Goal: Transaction & Acquisition: Purchase product/service

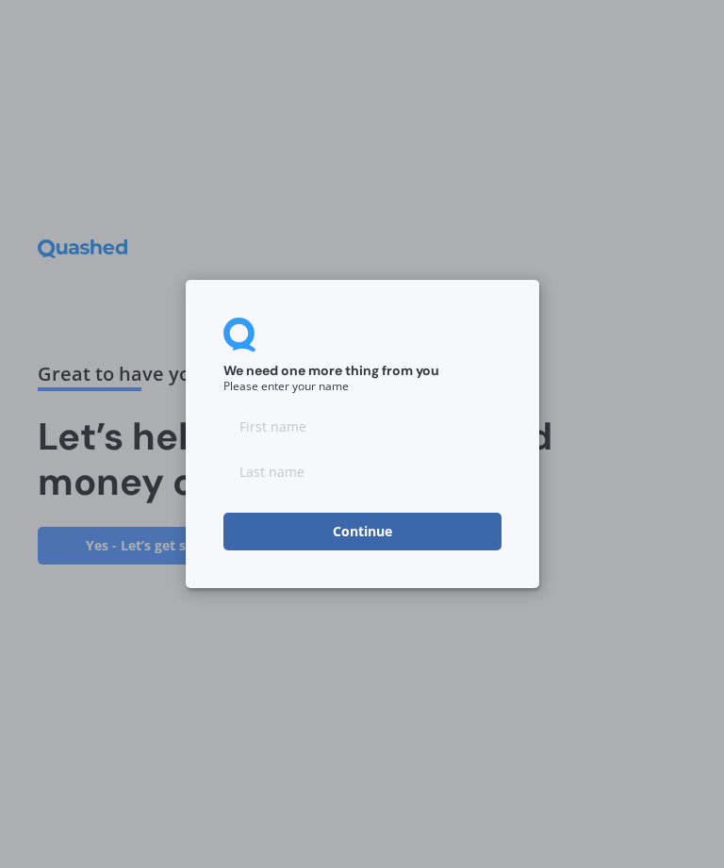
click at [237, 438] on input at bounding box center [362, 426] width 278 height 38
type input "Sumedh"
click at [270, 486] on input at bounding box center [362, 471] width 278 height 38
type input "[PERSON_NAME]"
click at [312, 528] on button "Continue" at bounding box center [362, 532] width 278 height 38
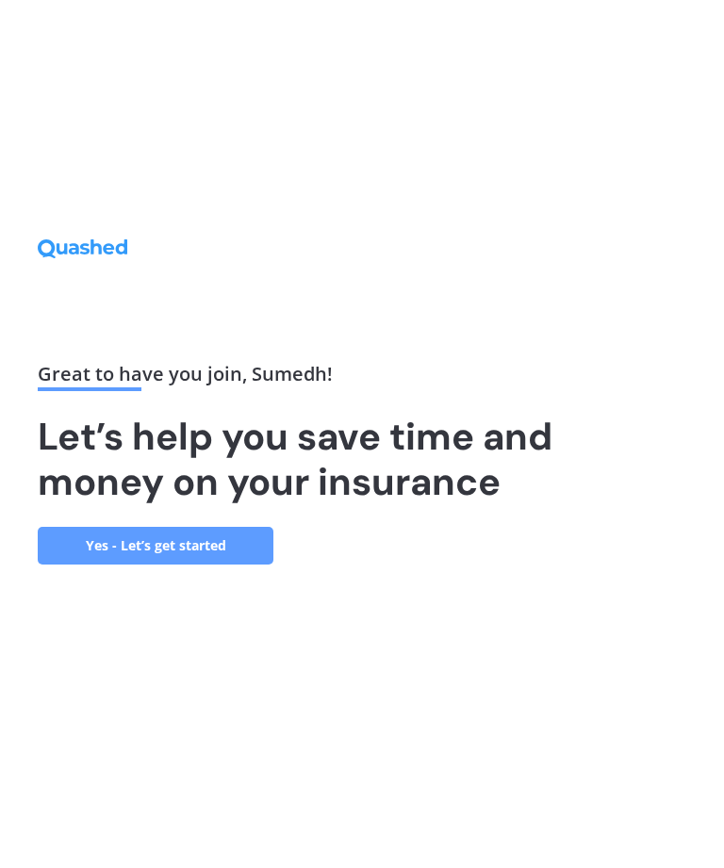
click at [146, 564] on link "Yes - Let’s get started" at bounding box center [156, 546] width 236 height 38
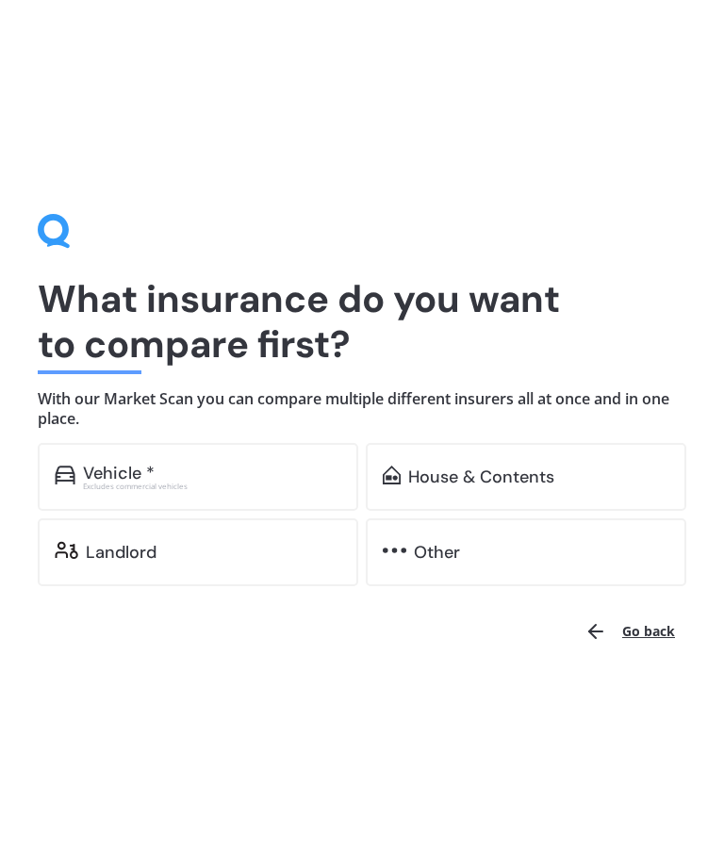
click at [106, 482] on div "Excludes commercial vehicles" at bounding box center [212, 486] width 258 height 8
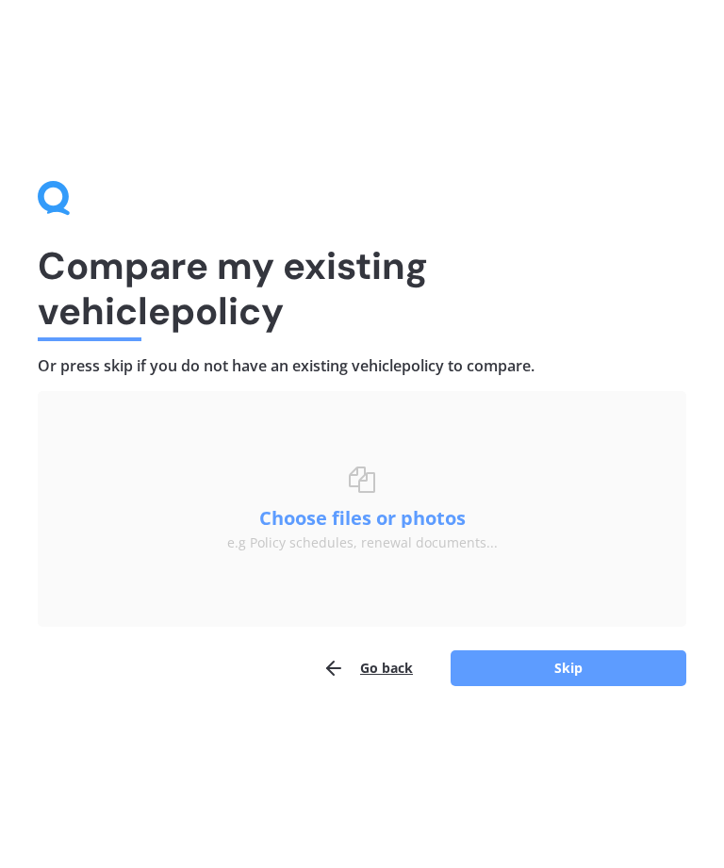
click at [494, 662] on button "Skip" at bounding box center [568, 668] width 236 height 36
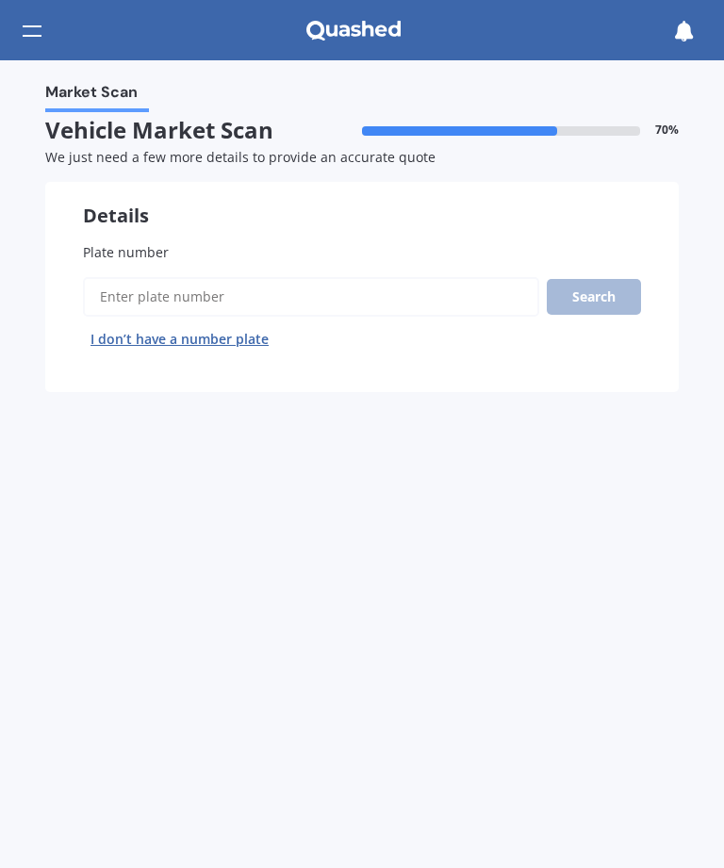
click at [91, 243] on span "Plate number" at bounding box center [126, 252] width 86 height 18
click at [91, 277] on input "Plate number" at bounding box center [311, 297] width 456 height 40
click at [123, 298] on input "Plate number" at bounding box center [311, 297] width 456 height 40
type input "Lml36"
click at [588, 305] on button "Search" at bounding box center [594, 297] width 94 height 36
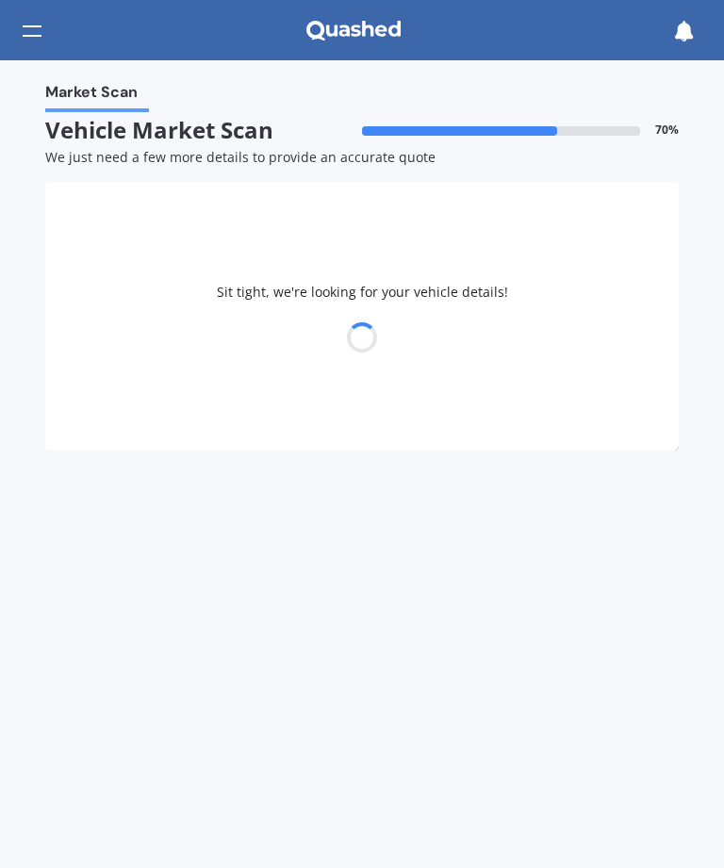
select select "JEEP"
select select "COMPASS"
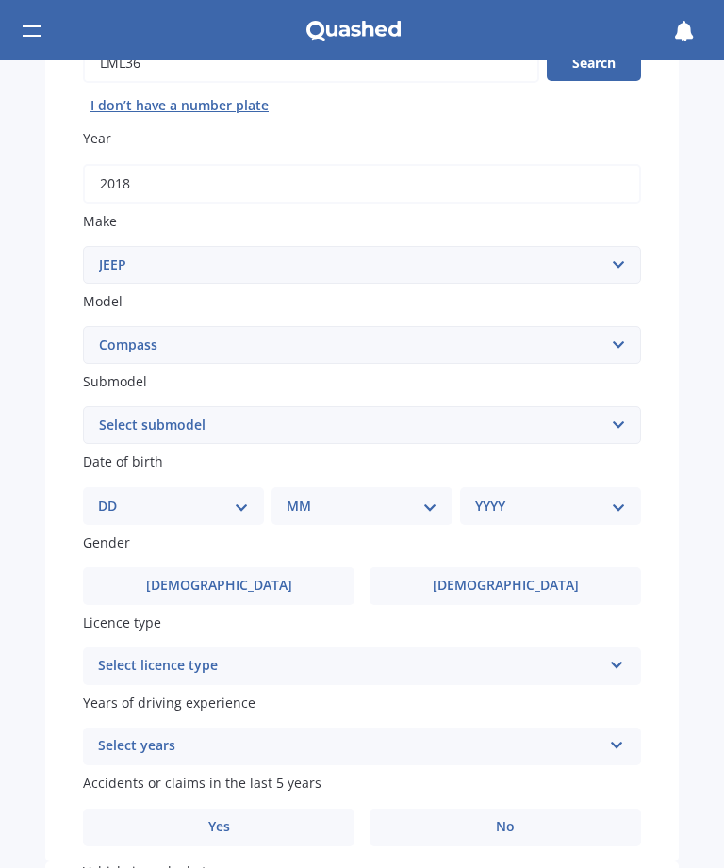
scroll to position [241, 0]
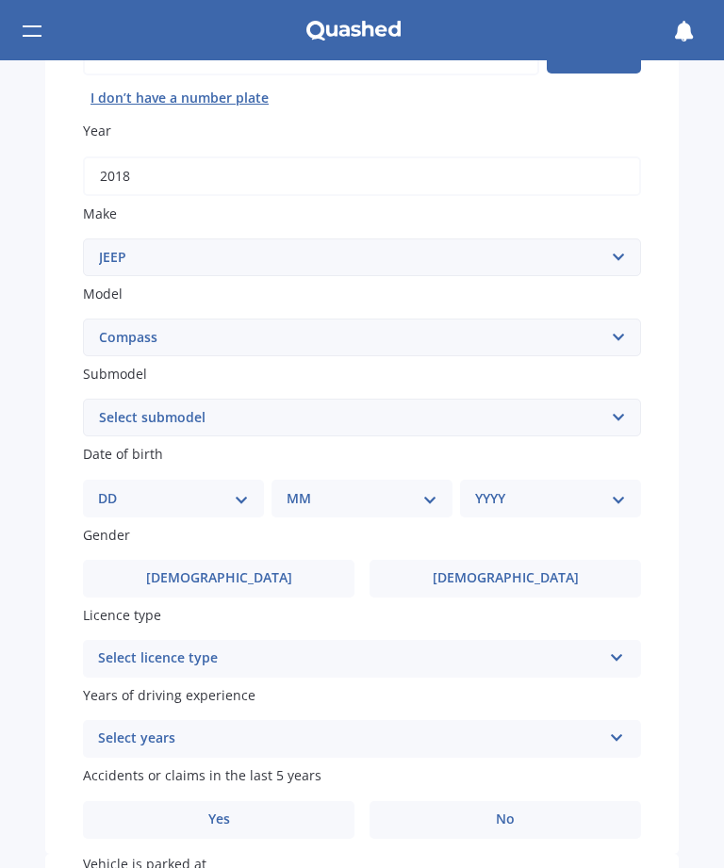
click at [233, 495] on select "DD 01 02 03 04 05 06 07 08 09 10 11 12 13 14 15 16 17 18 19 20 21 22 23 24 25 2…" at bounding box center [173, 498] width 151 height 21
select select "08"
click at [356, 497] on select "MM 01 02 03 04 05 06 07 08 09 10 11 12" at bounding box center [365, 498] width 143 height 21
click at [331, 489] on select "MM 01 02 03 04 05 06 07 08 09 10 11 12" at bounding box center [365, 498] width 143 height 21
select select "06"
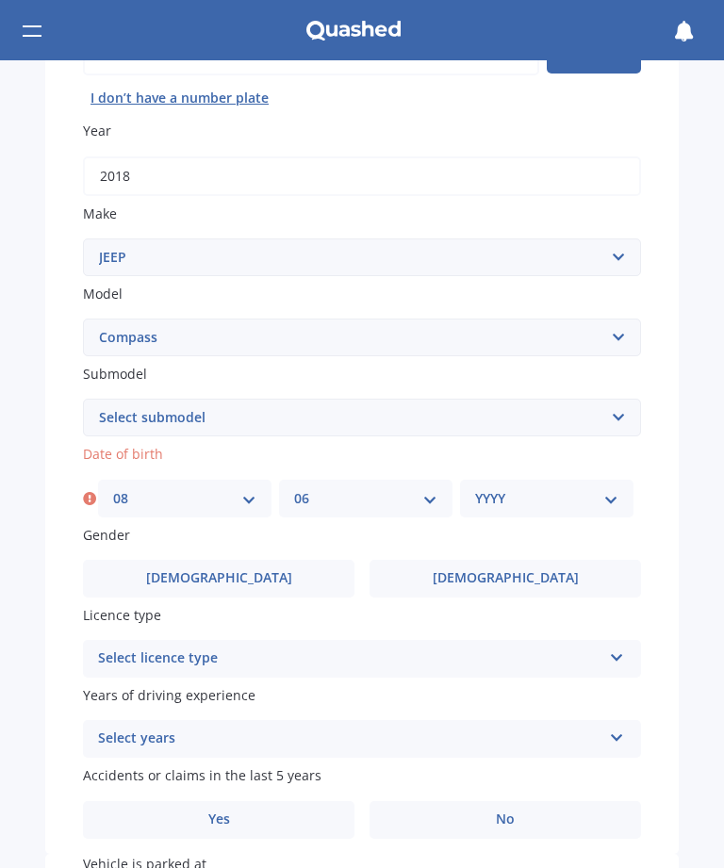
click at [507, 488] on select "YYYY 2025 2024 2023 2022 2021 2020 2019 2018 2017 2016 2015 2014 2013 2012 2011…" at bounding box center [546, 498] width 143 height 21
select select "1975"
click at [166, 570] on label "[DEMOGRAPHIC_DATA]" at bounding box center [218, 579] width 271 height 38
click at [0, 0] on input "[DEMOGRAPHIC_DATA]" at bounding box center [0, 0] width 0 height 0
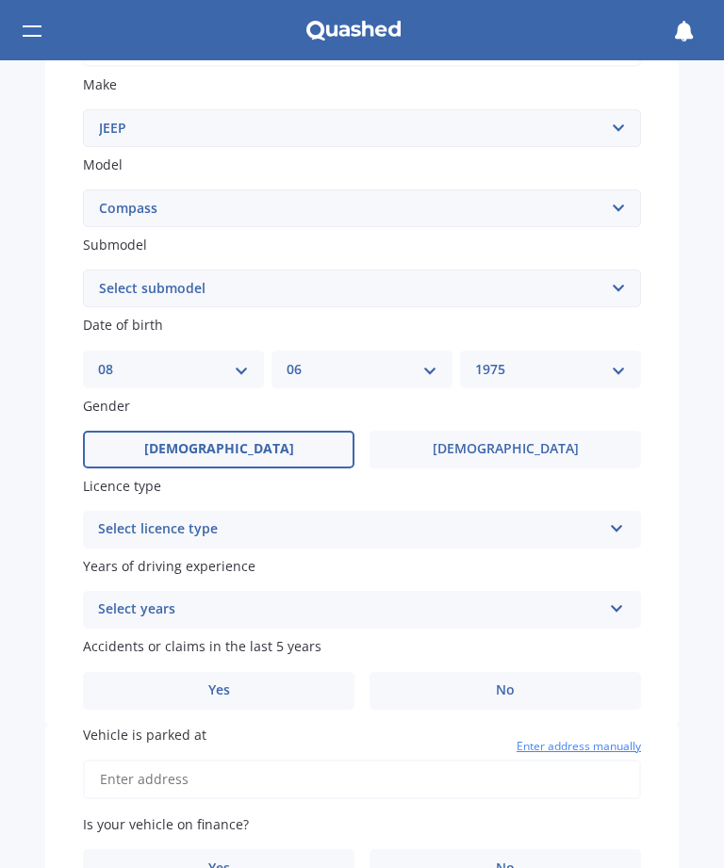
scroll to position [372, 0]
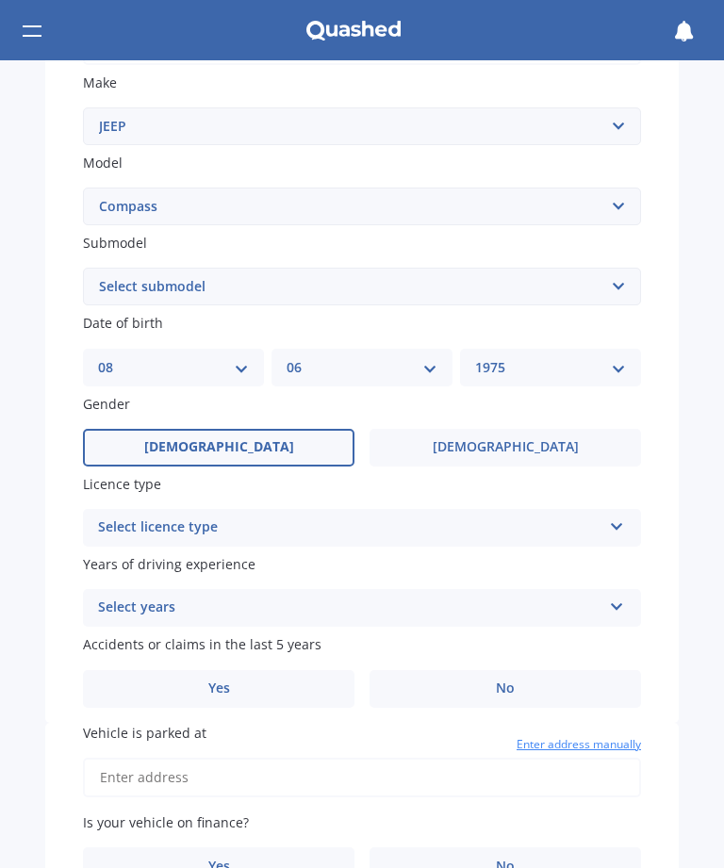
click at [107, 524] on div "Select licence type" at bounding box center [349, 527] width 503 height 23
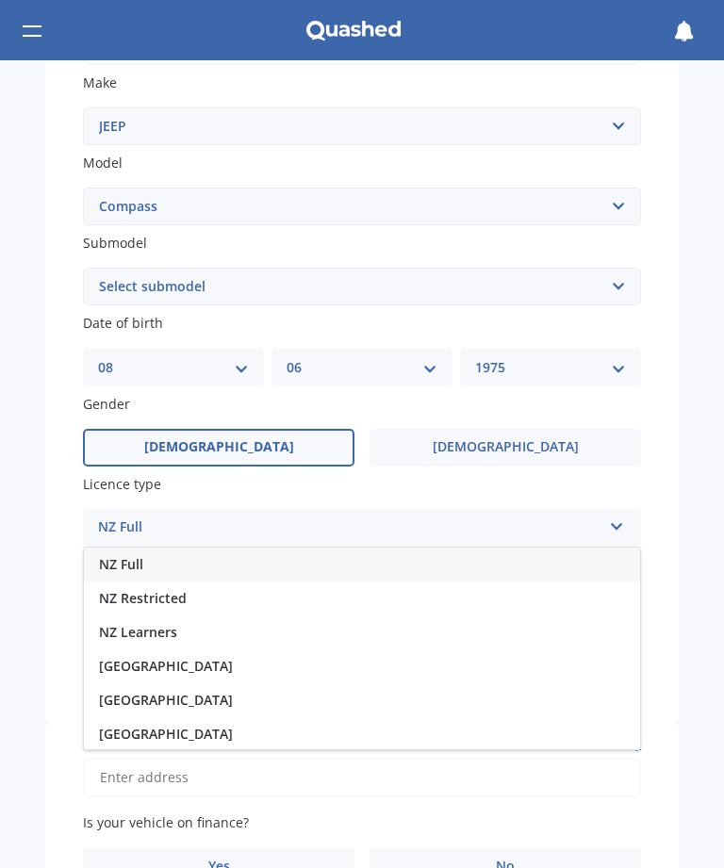
click at [123, 555] on span "NZ Full" at bounding box center [121, 564] width 44 height 18
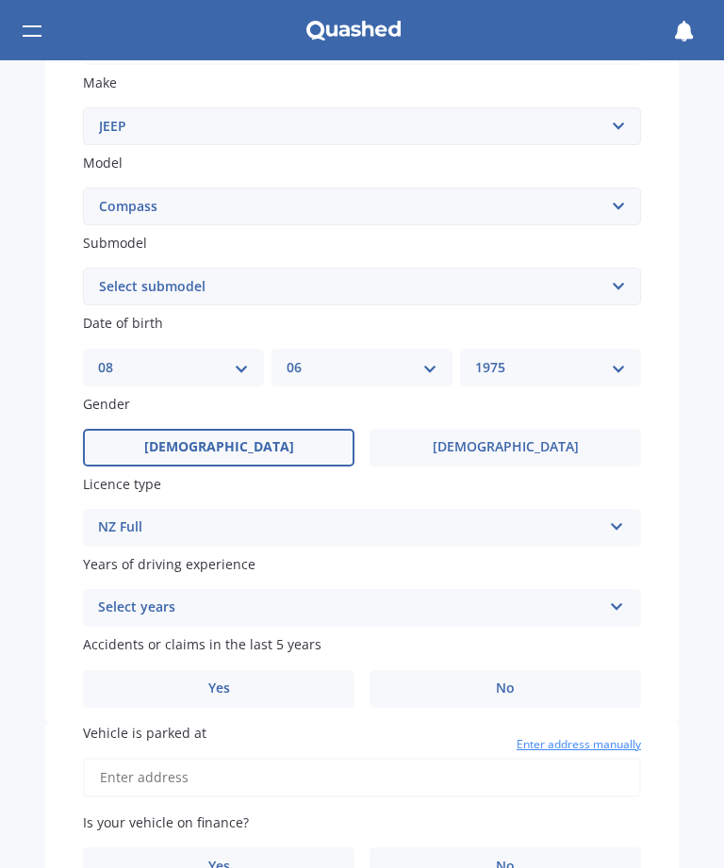
scroll to position [396, 0]
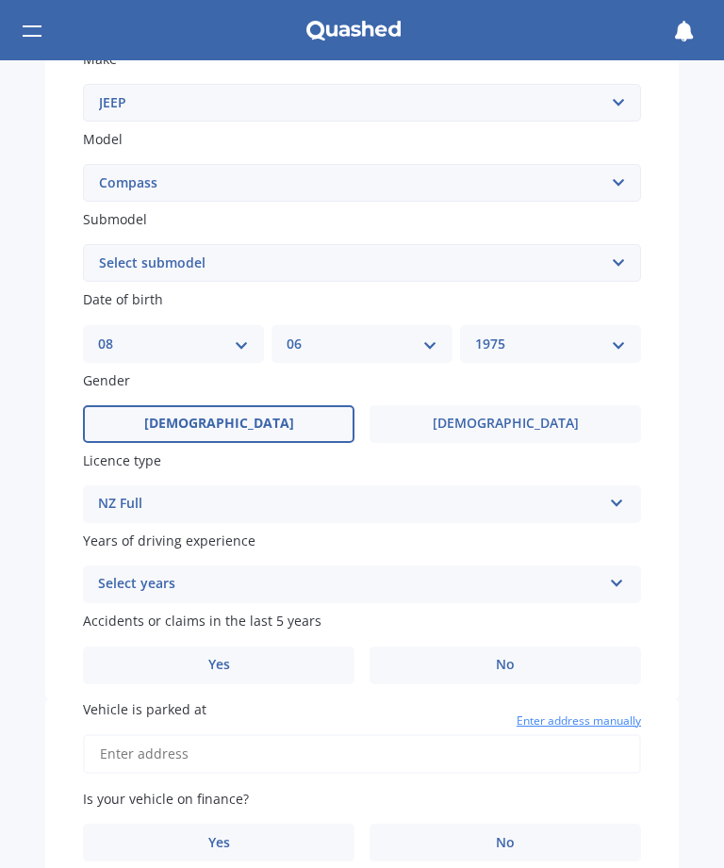
click at [111, 573] on div "Select years" at bounding box center [349, 584] width 503 height 23
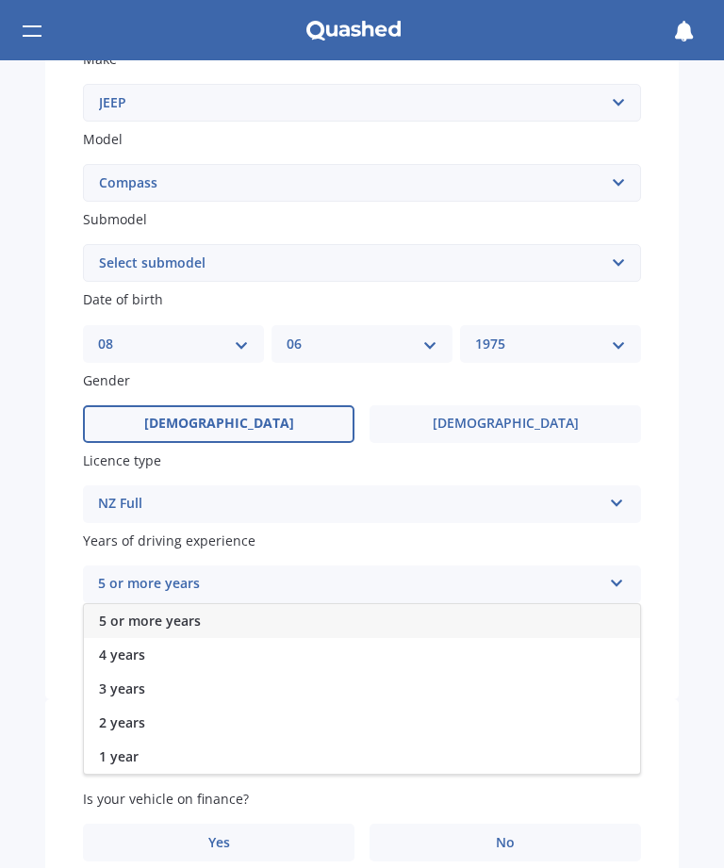
click at [115, 612] on span "5 or more years" at bounding box center [150, 621] width 102 height 18
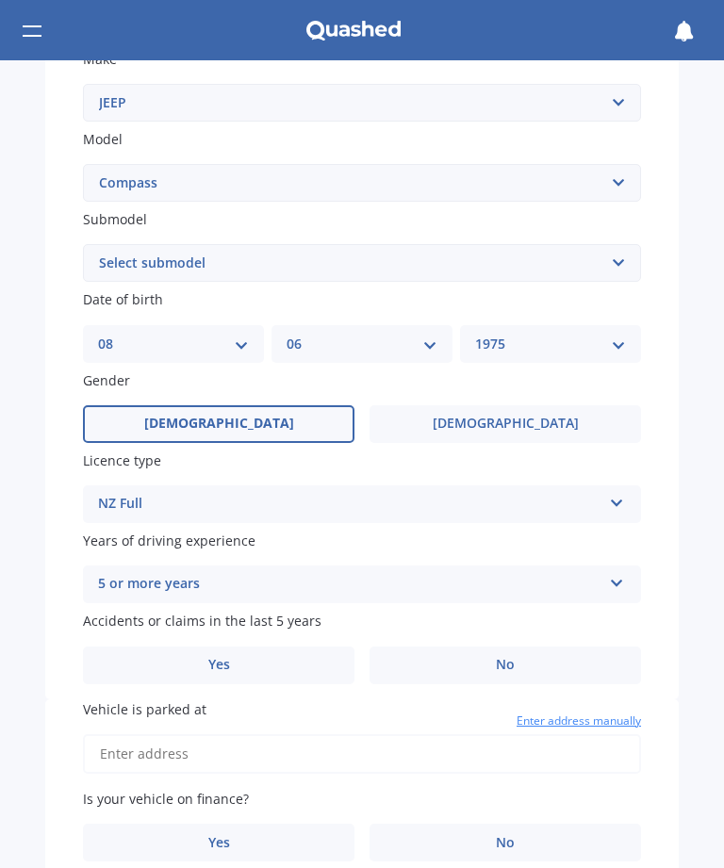
scroll to position [445, 0]
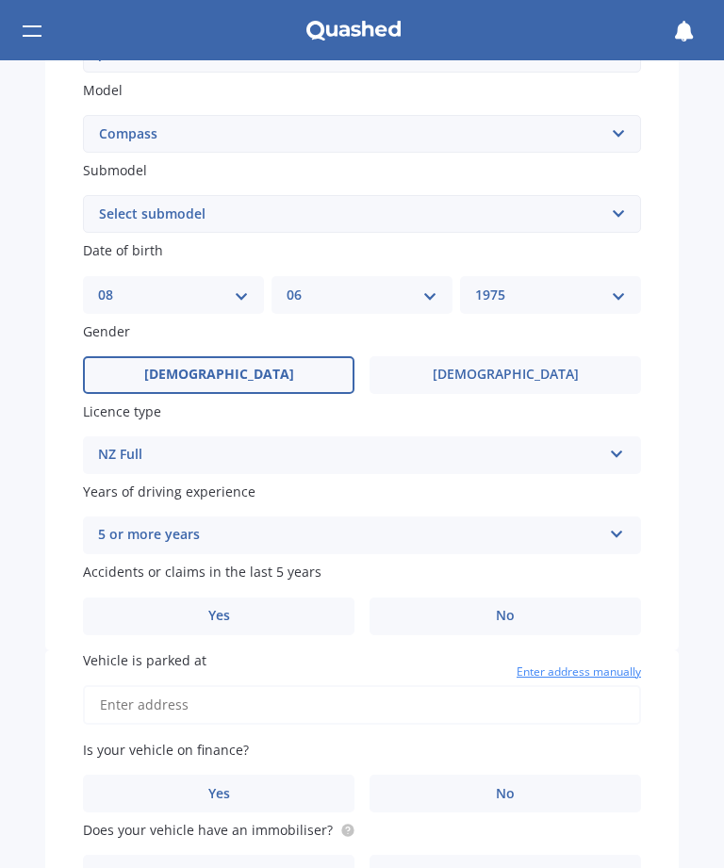
click at [452, 607] on label "No" at bounding box center [504, 616] width 271 height 38
click at [0, 0] on input "No" at bounding box center [0, 0] width 0 height 0
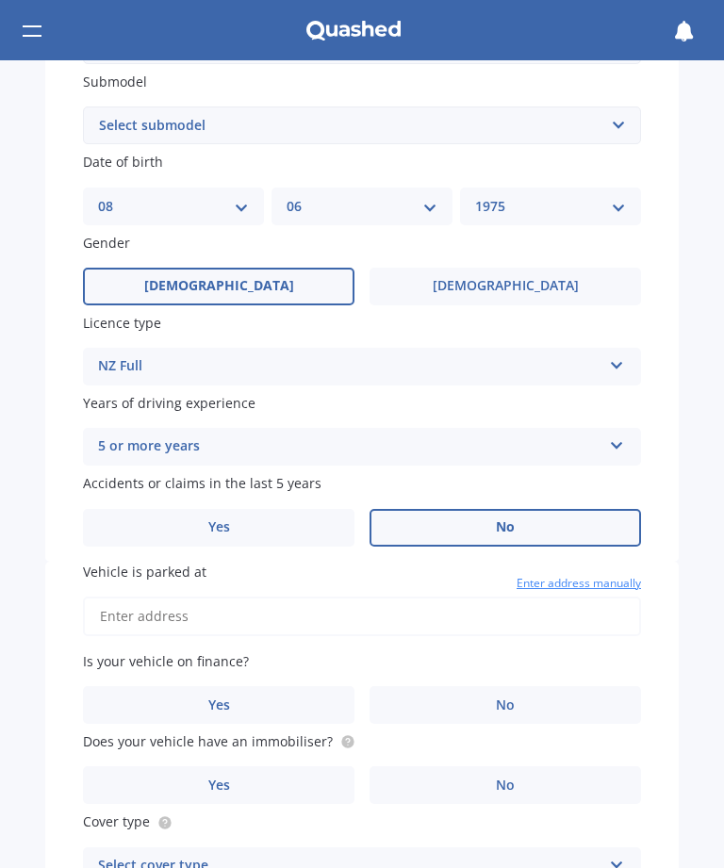
scroll to position [535, 0]
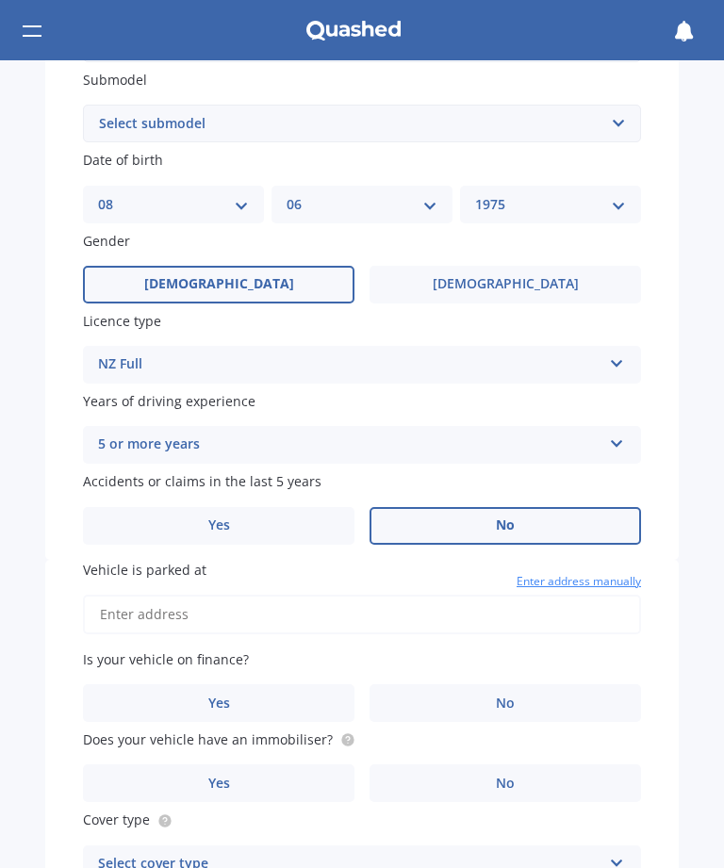
click at [125, 604] on input "Vehicle is parked at" at bounding box center [362, 615] width 558 height 40
click at [216, 603] on input "[STREET_ADDRESS]" at bounding box center [362, 615] width 558 height 40
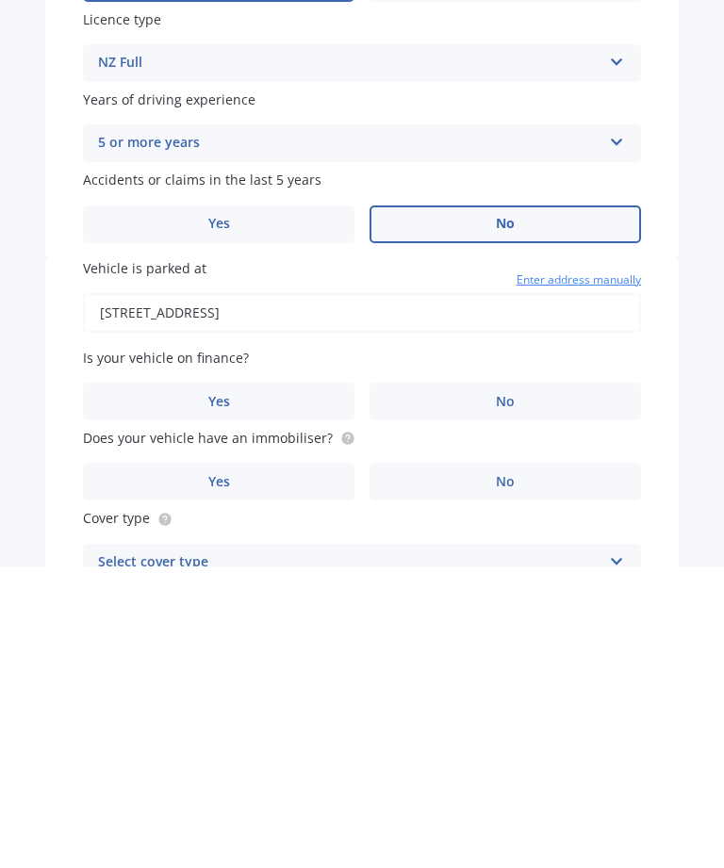
type input "[STREET_ADDRESS][PERSON_NAME]"
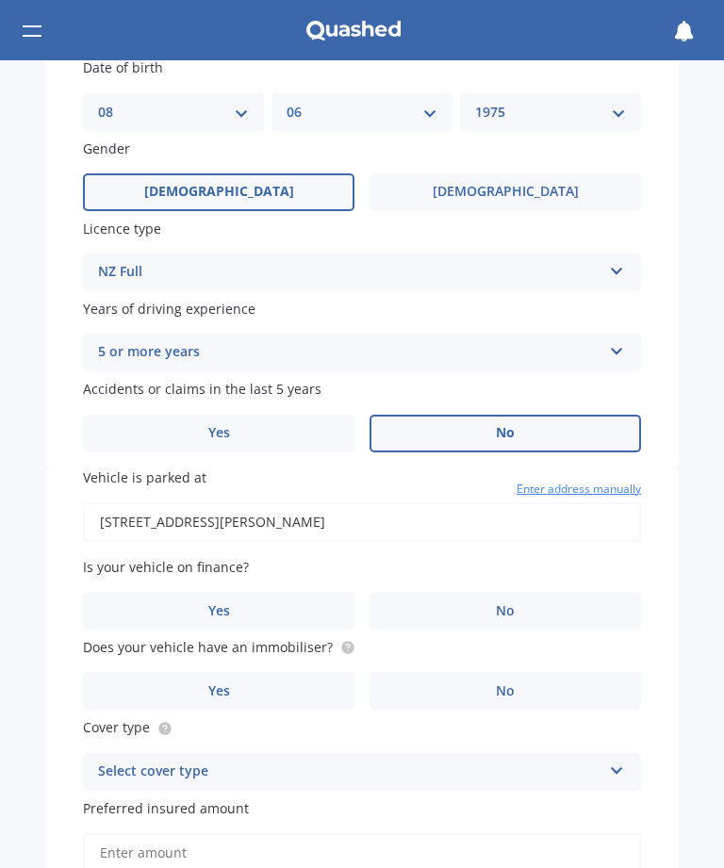
scroll to position [678, 0]
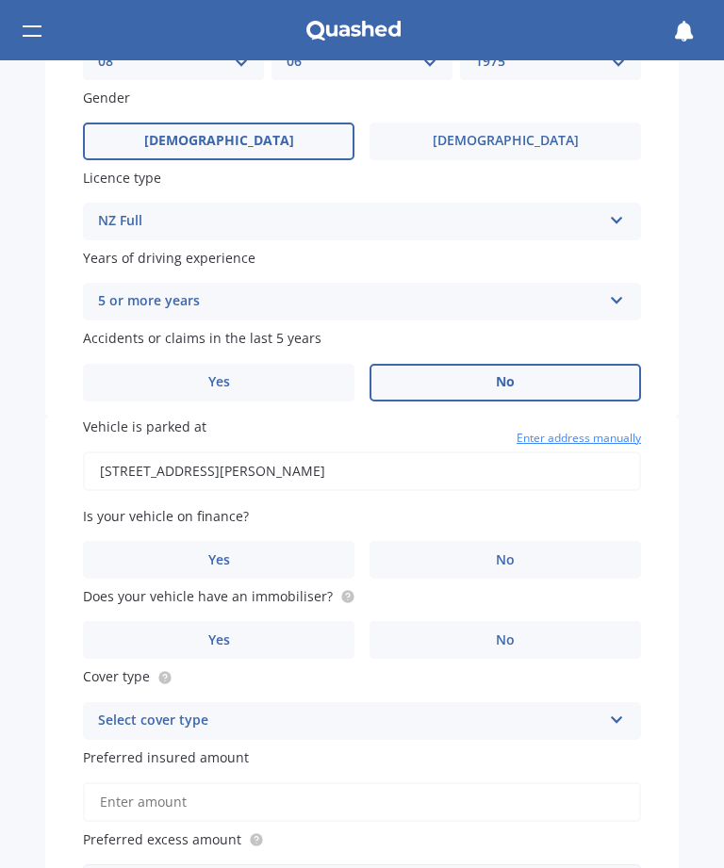
click at [400, 541] on label "No" at bounding box center [504, 560] width 271 height 38
click at [0, 0] on input "No" at bounding box center [0, 0] width 0 height 0
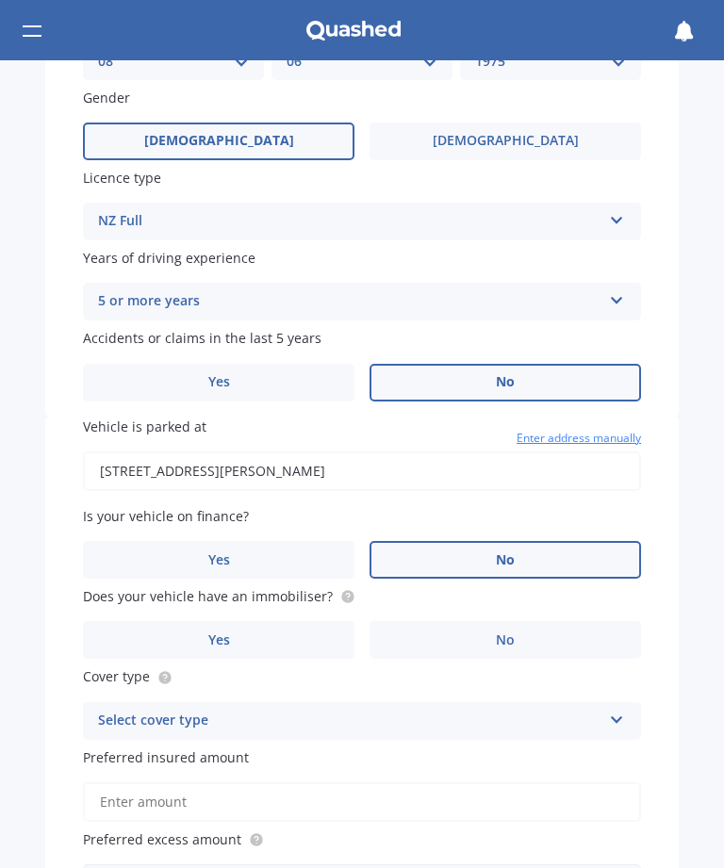
scroll to position [724, 0]
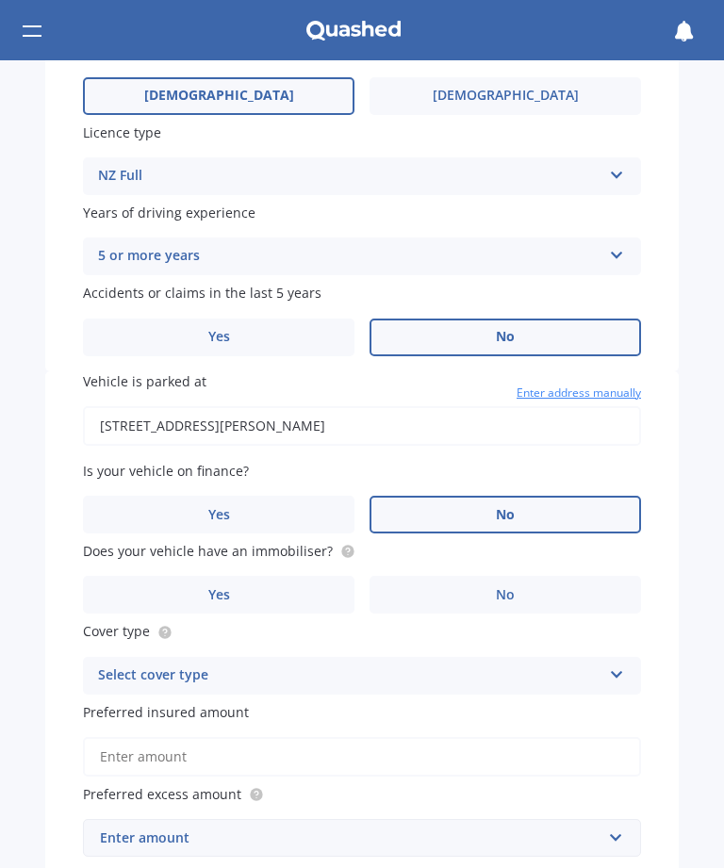
click at [428, 576] on label "No" at bounding box center [504, 595] width 271 height 38
click at [0, 0] on input "No" at bounding box center [0, 0] width 0 height 0
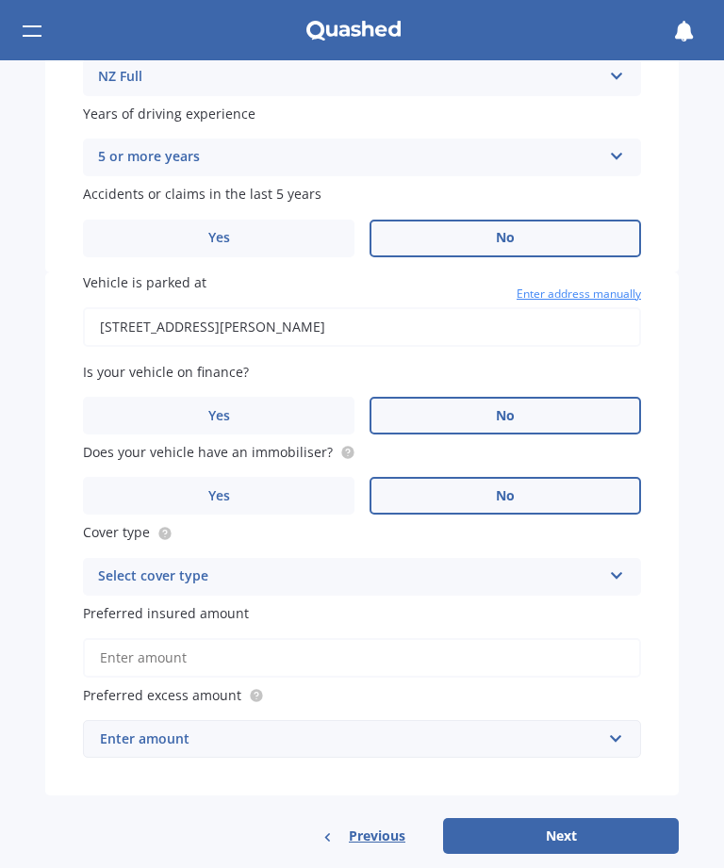
scroll to position [822, 0]
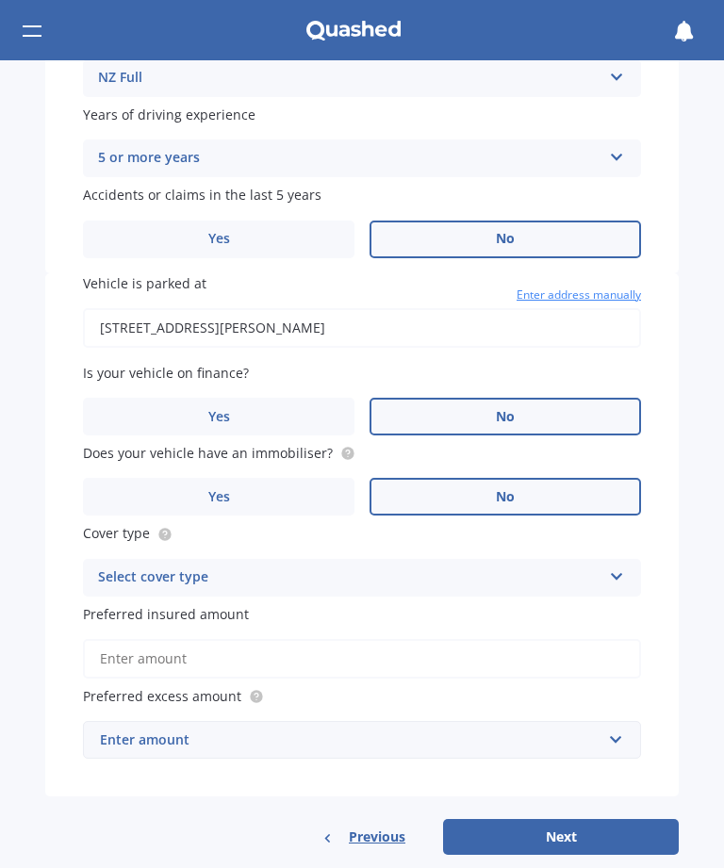
click at [115, 566] on div "Select cover type" at bounding box center [349, 577] width 503 height 23
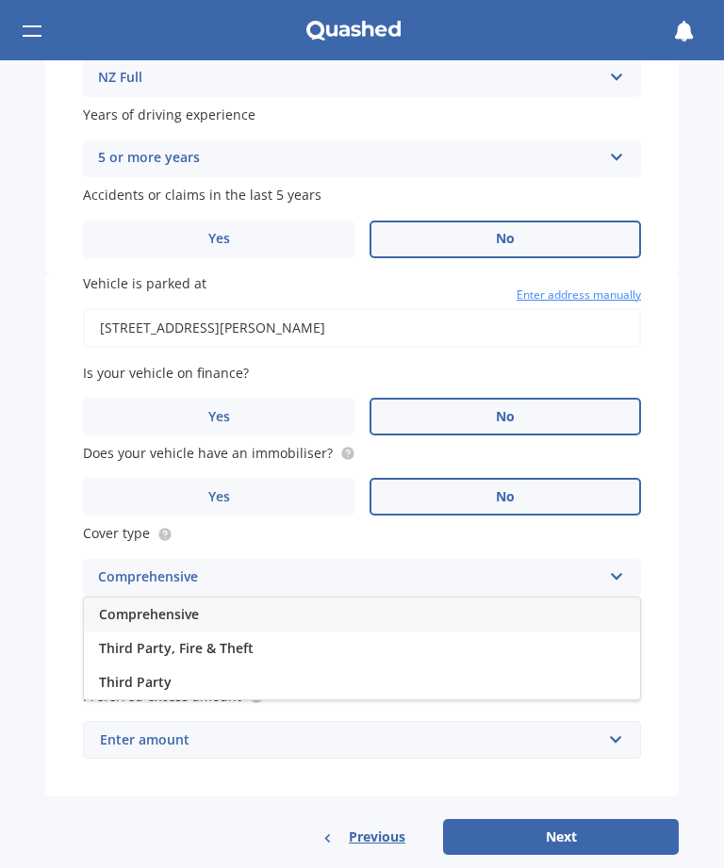
click at [123, 605] on span "Comprehensive" at bounding box center [149, 614] width 100 height 18
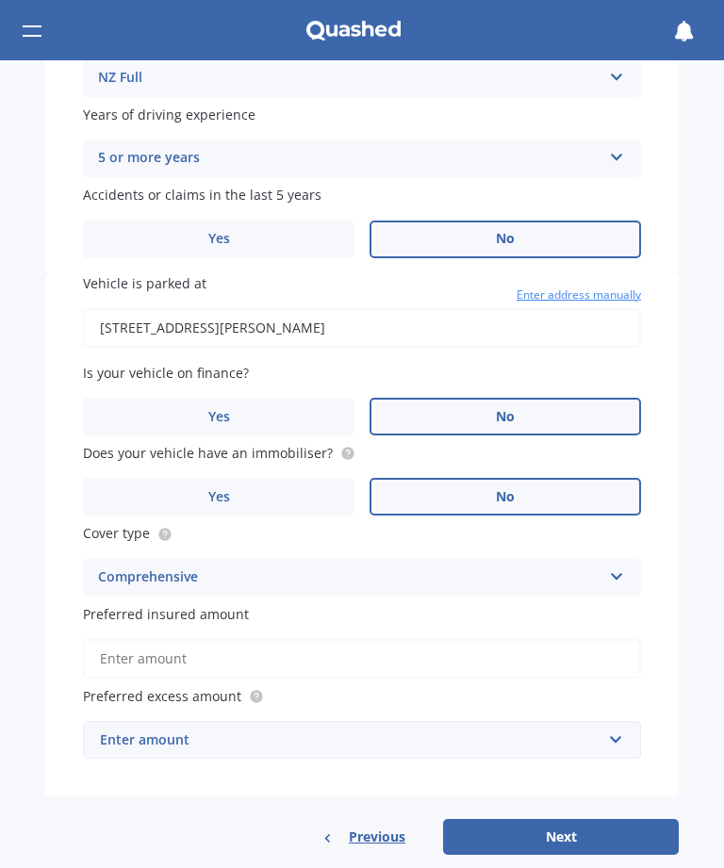
click at [122, 729] on div "Enter amount" at bounding box center [350, 739] width 501 height 21
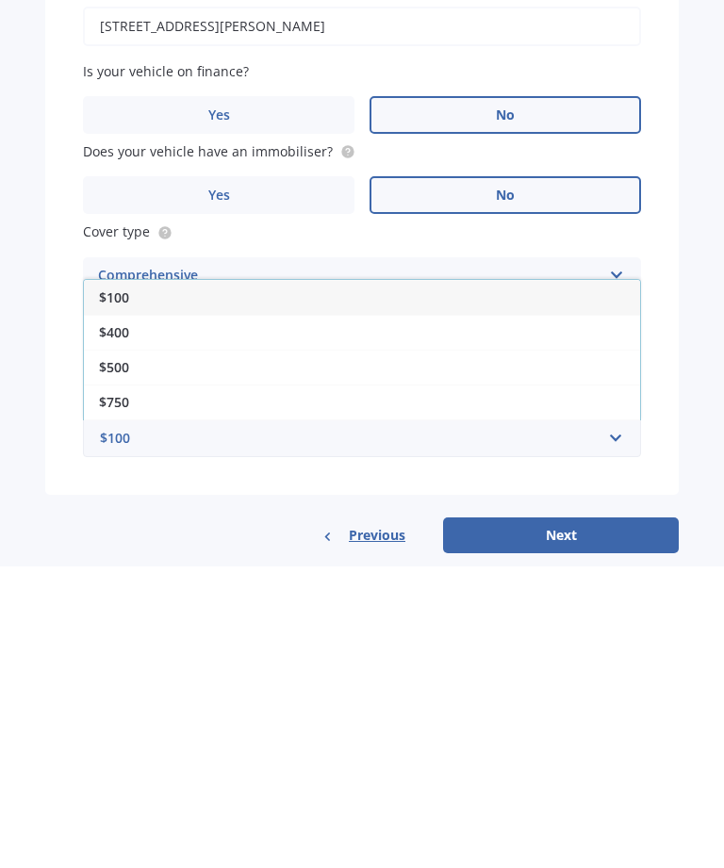
click at [108, 695] on span "$750" at bounding box center [114, 704] width 30 height 18
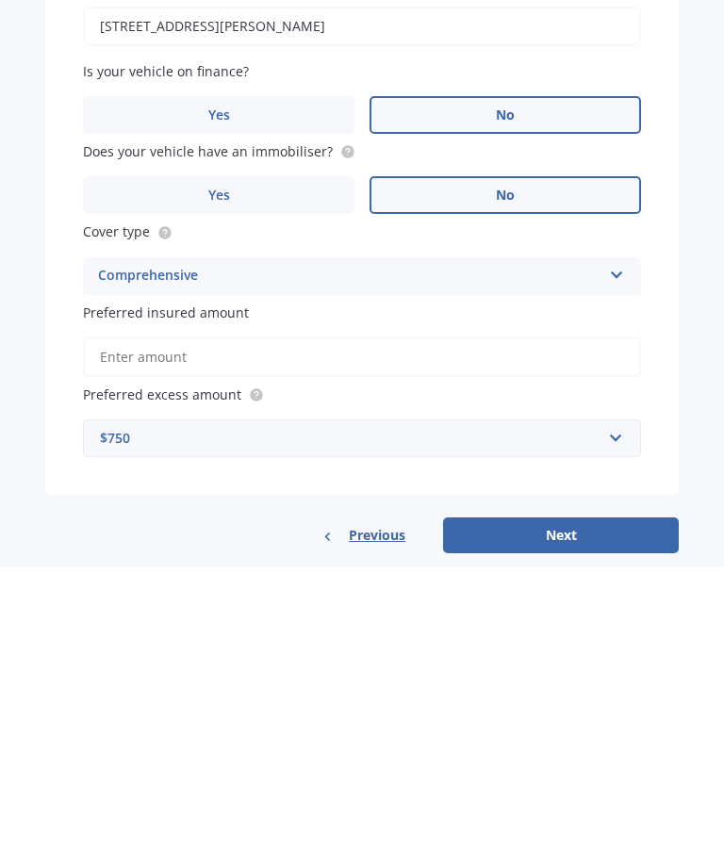
click at [146, 639] on input "Preferred insured amount" at bounding box center [362, 659] width 558 height 40
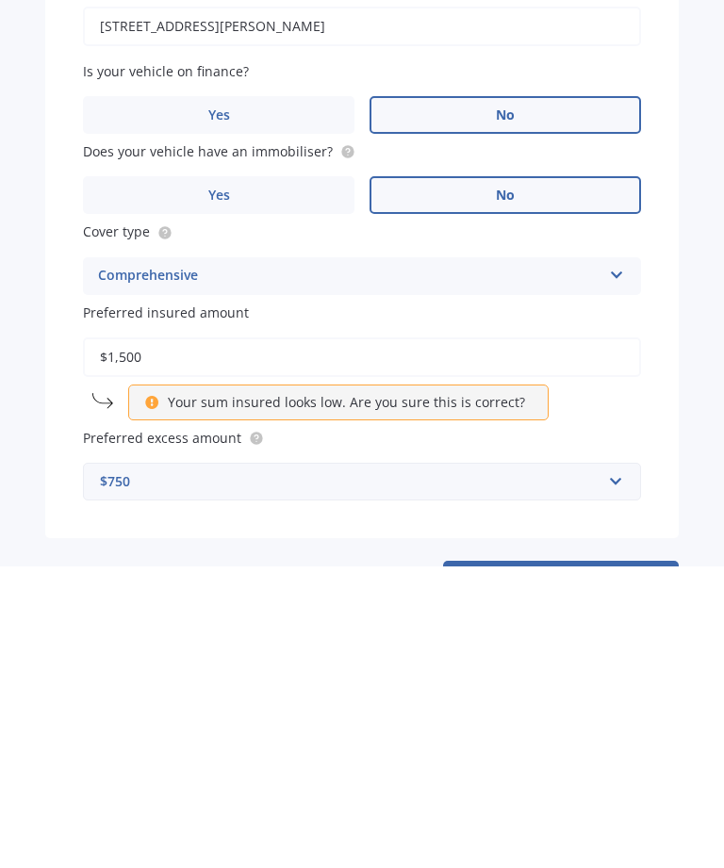
type input "$15,000"
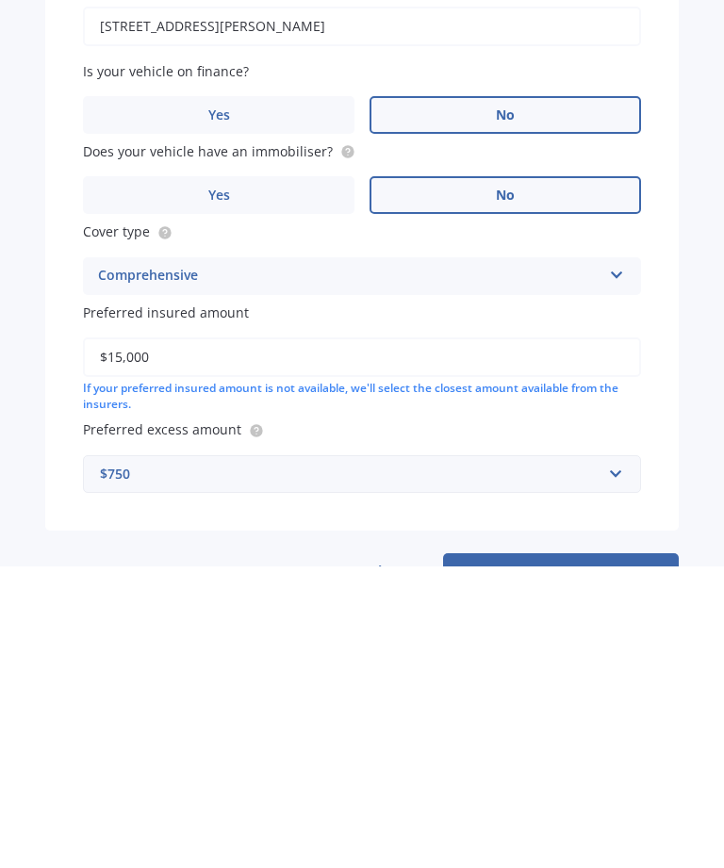
click at [506, 855] on button "Next" at bounding box center [561, 873] width 236 height 36
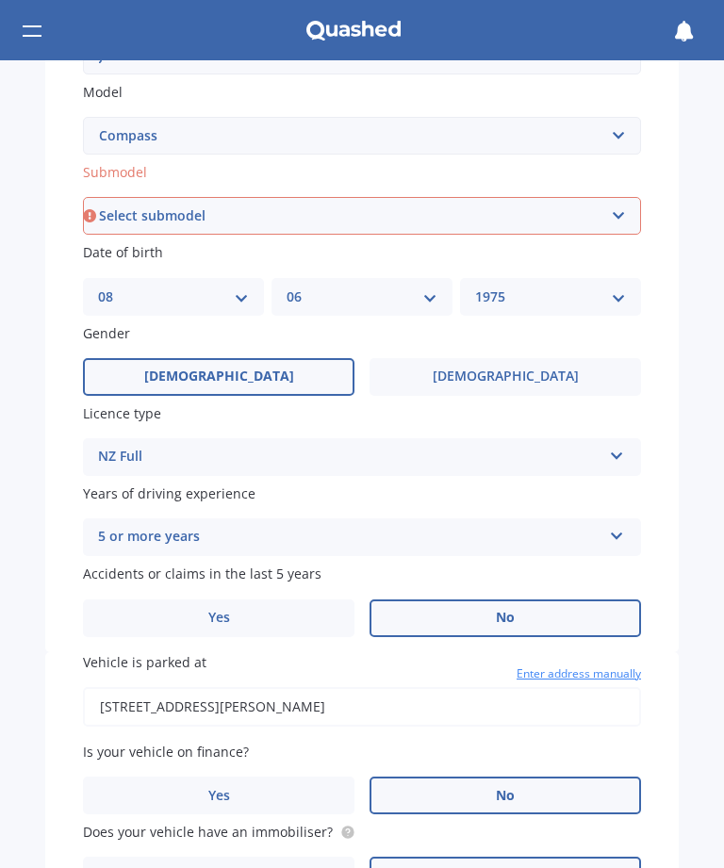
scroll to position [443, 0]
click at [114, 213] on select "Select submodel (All) 2.0 Turbo Diesel 4WD Sport" at bounding box center [362, 216] width 558 height 38
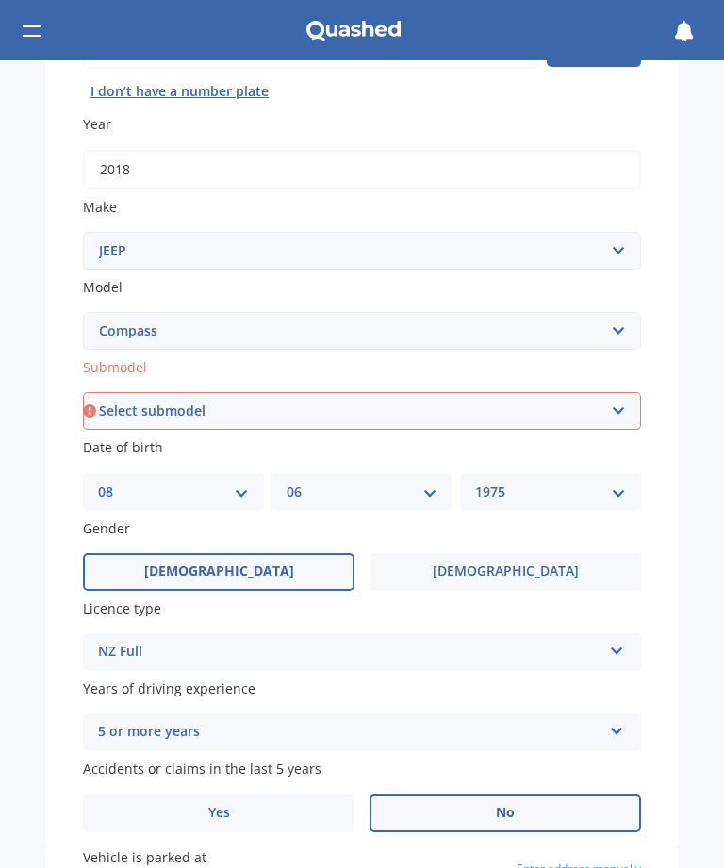
scroll to position [242, 0]
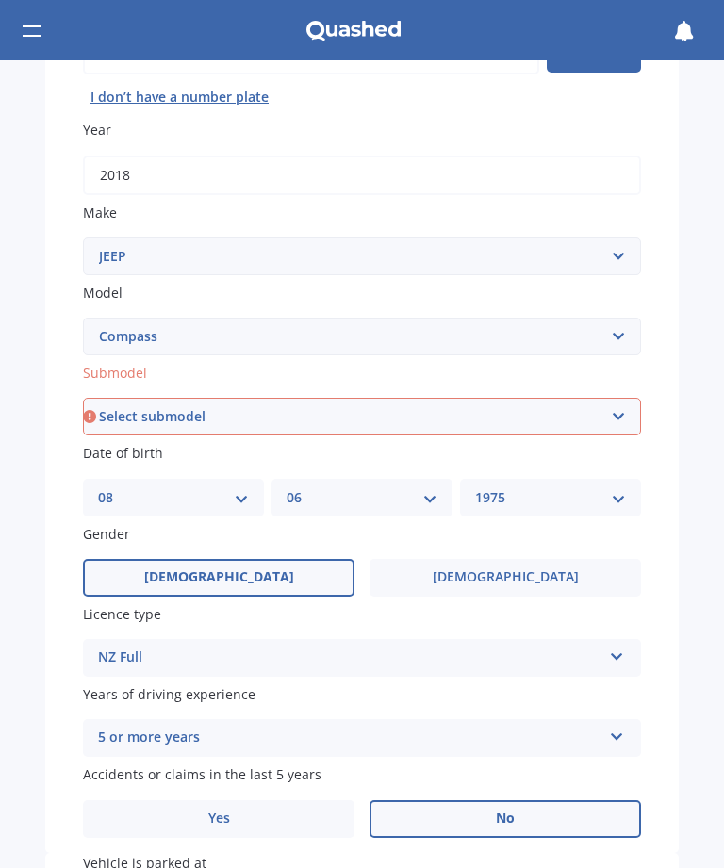
click at [113, 409] on select "Select submodel (All) 2.0 Turbo Diesel 4WD Sport" at bounding box center [362, 417] width 558 height 38
select select "(ALL)"
click at [43, 437] on div "Market Scan Vehicle Market Scan 70 % We just need a few more details to provide…" at bounding box center [362, 464] width 724 height 808
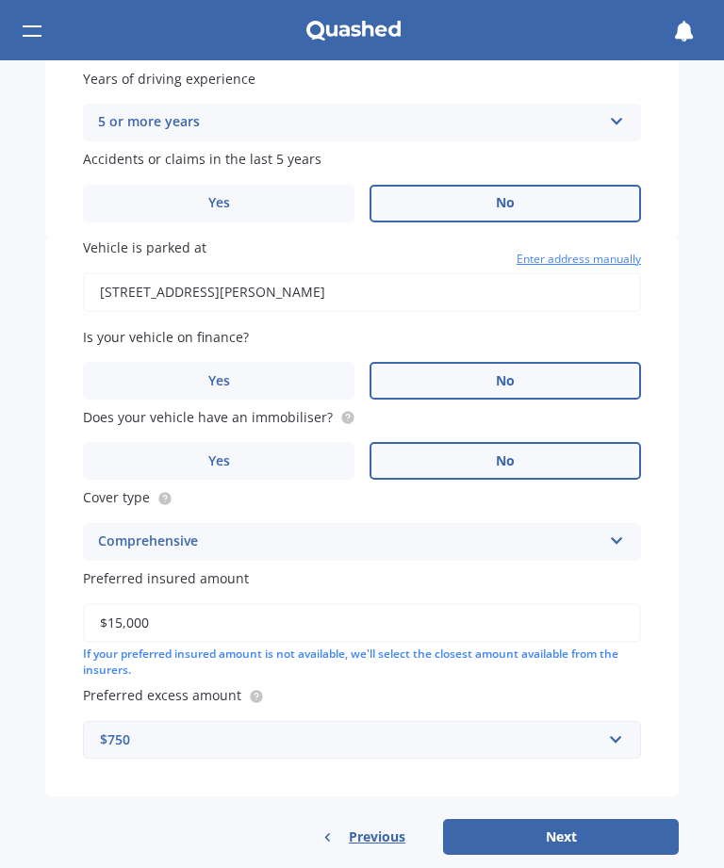
scroll to position [856, 0]
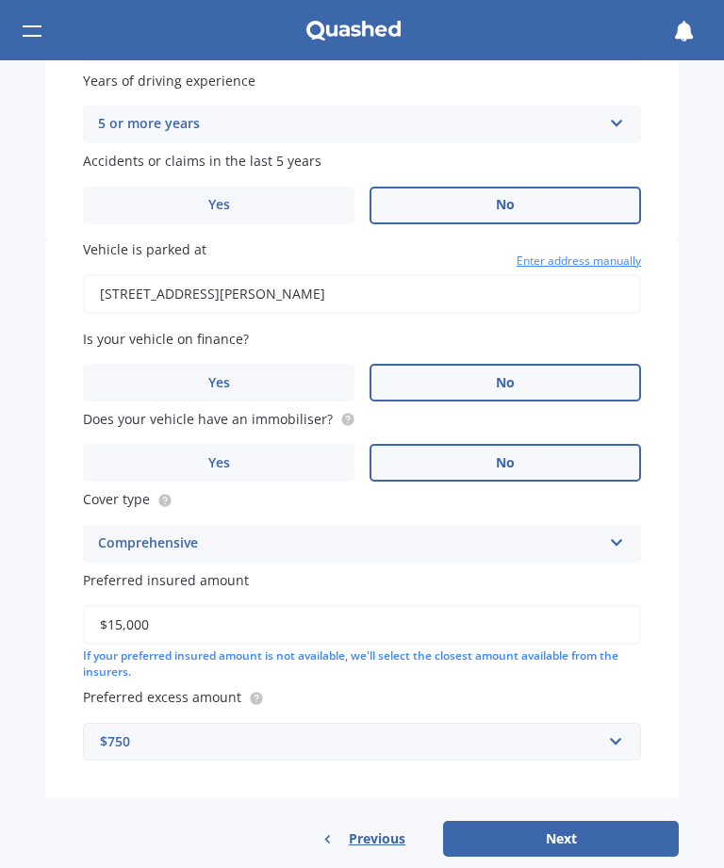
click at [487, 821] on button "Next" at bounding box center [561, 839] width 236 height 36
select select "08"
select select "06"
select select "1975"
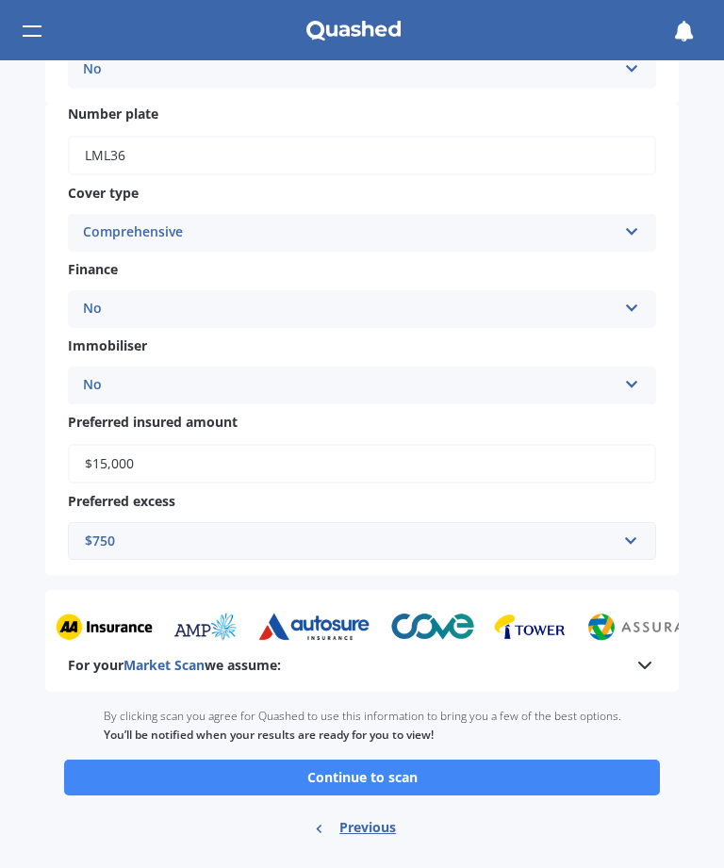
scroll to position [588, 0]
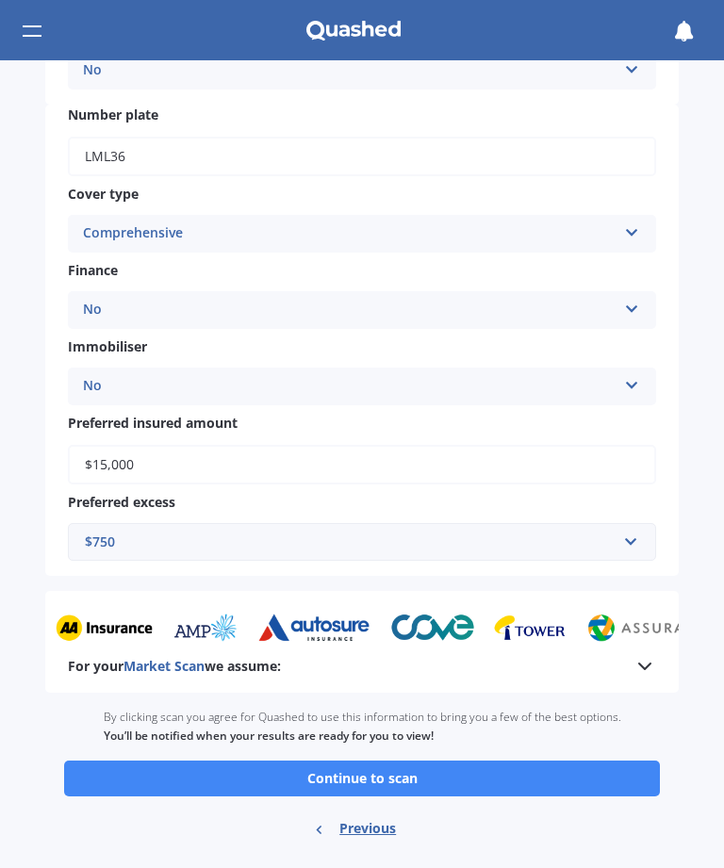
click at [220, 764] on button "Continue to scan" at bounding box center [362, 778] width 596 height 36
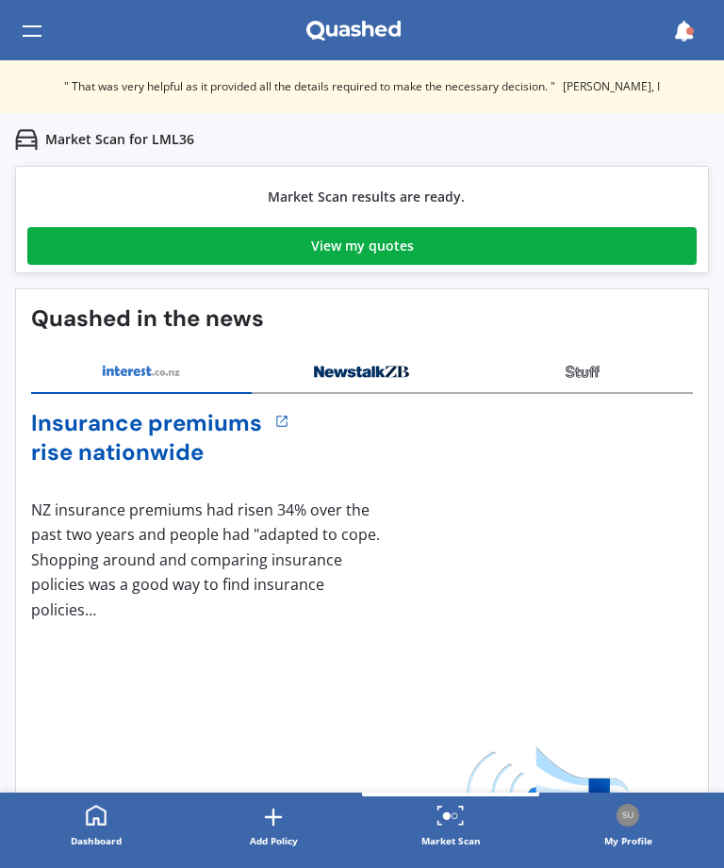
click at [622, 254] on link "View my quotes" at bounding box center [361, 246] width 669 height 38
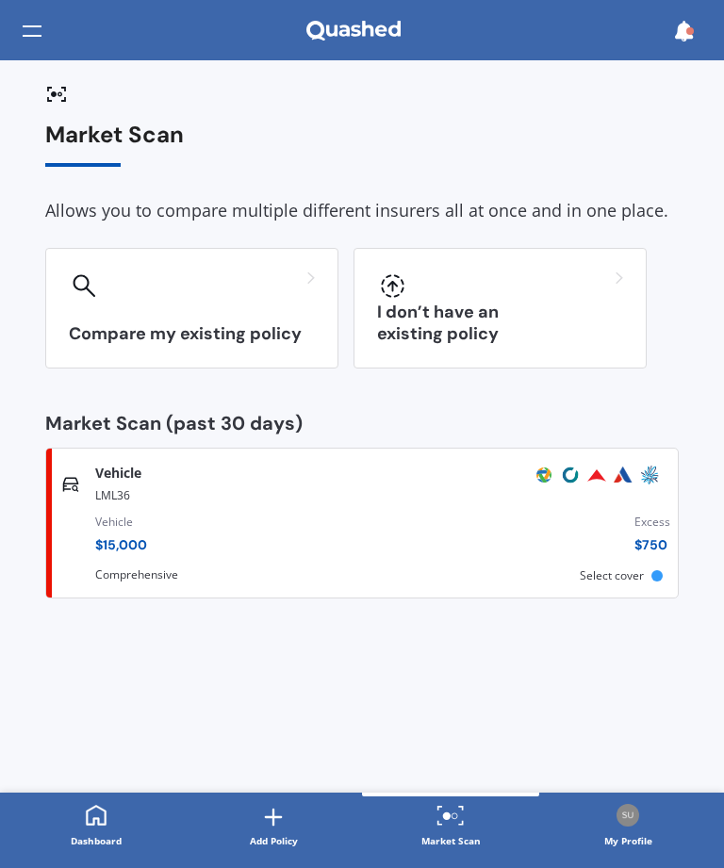
click at [38, 27] on div at bounding box center [32, 31] width 19 height 36
